Goal: Navigation & Orientation: Understand site structure

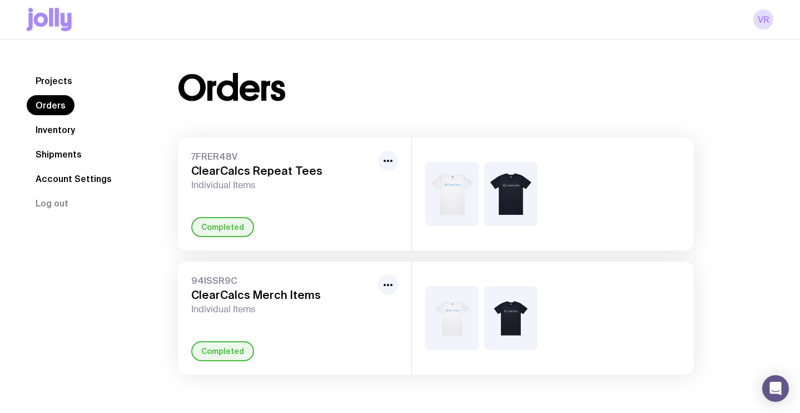
click at [69, 76] on link "Projects" at bounding box center [54, 81] width 54 height 20
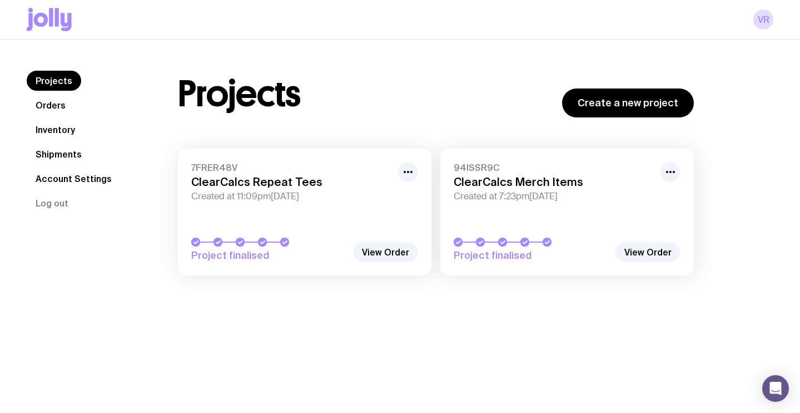
click at [71, 127] on link "Inventory" at bounding box center [55, 130] width 57 height 20
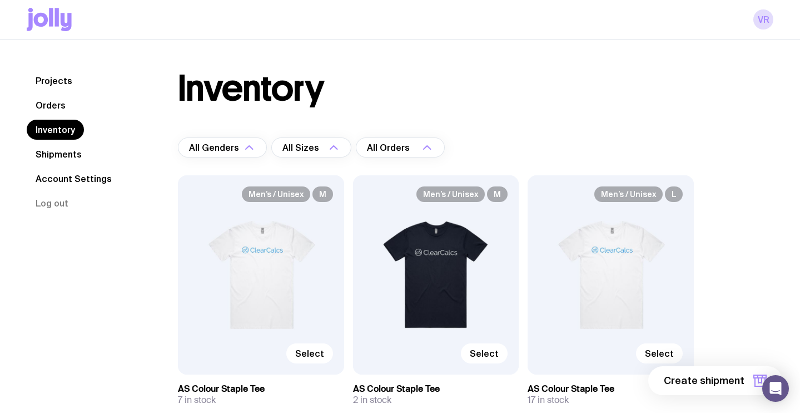
click at [66, 156] on link "Shipments" at bounding box center [59, 154] width 64 height 20
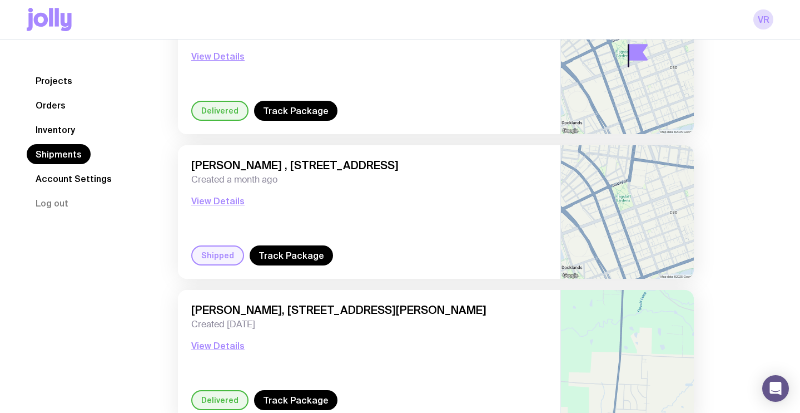
scroll to position [303, 0]
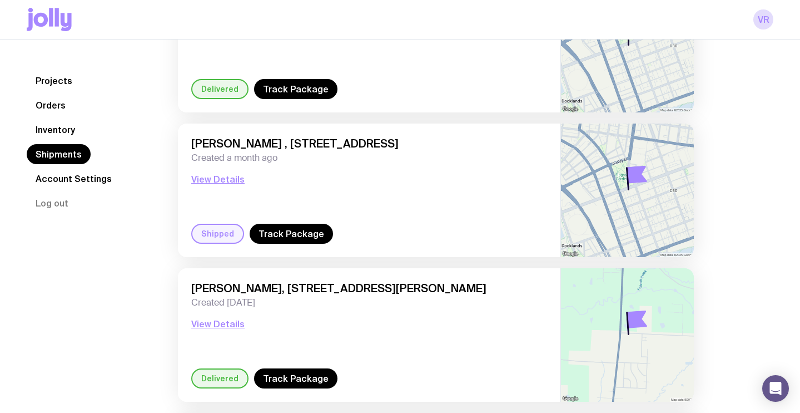
click at [86, 182] on link "Account Settings" at bounding box center [74, 178] width 94 height 20
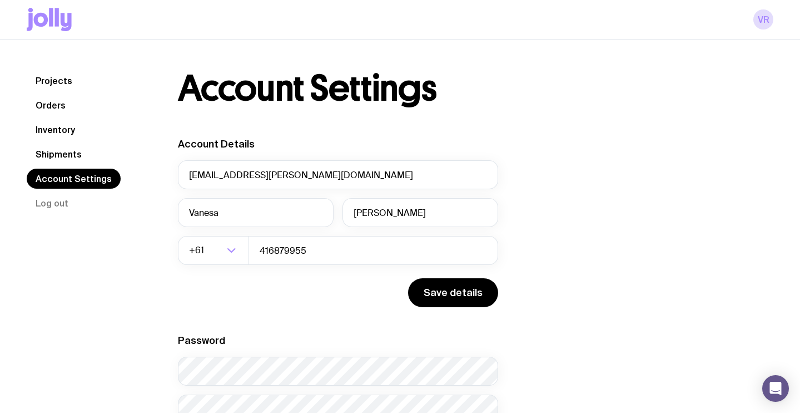
click at [63, 156] on link "Shipments" at bounding box center [59, 154] width 64 height 20
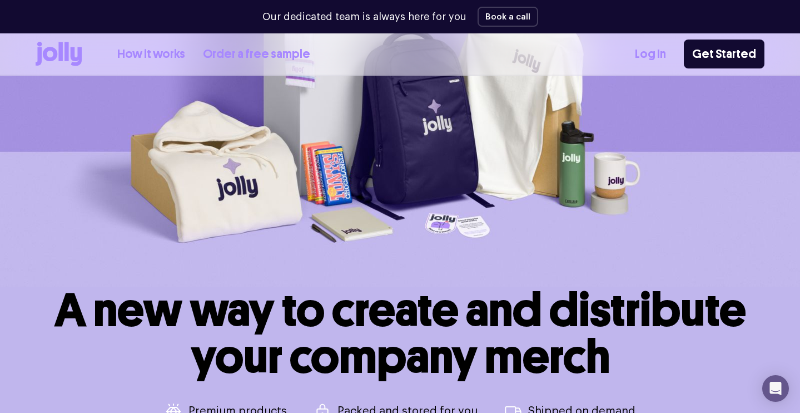
scroll to position [45, 0]
